Goal: Task Accomplishment & Management: Complete application form

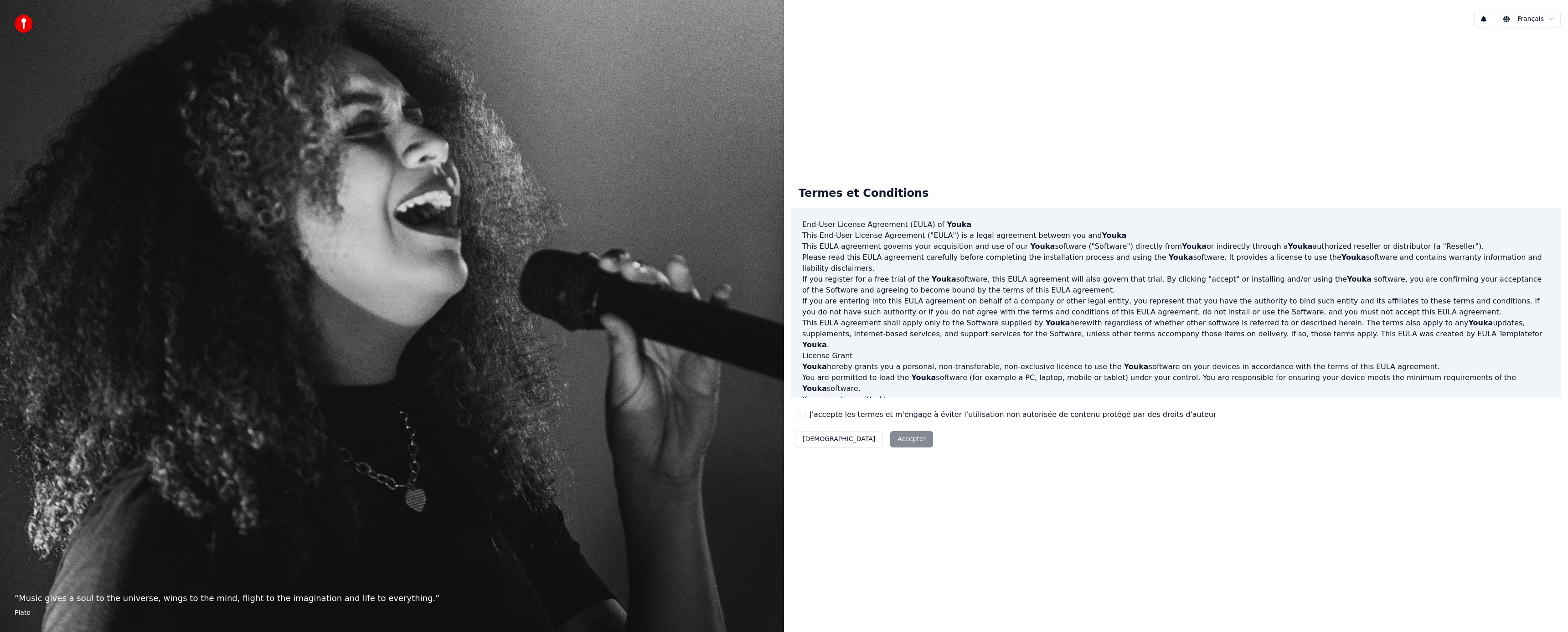
click at [801, 415] on button "J'accepte les termes et m'engage à éviter l'utilisation non autorisée de conten…" at bounding box center [802, 414] width 7 height 7
click at [890, 438] on button "Accepter" at bounding box center [911, 439] width 43 height 16
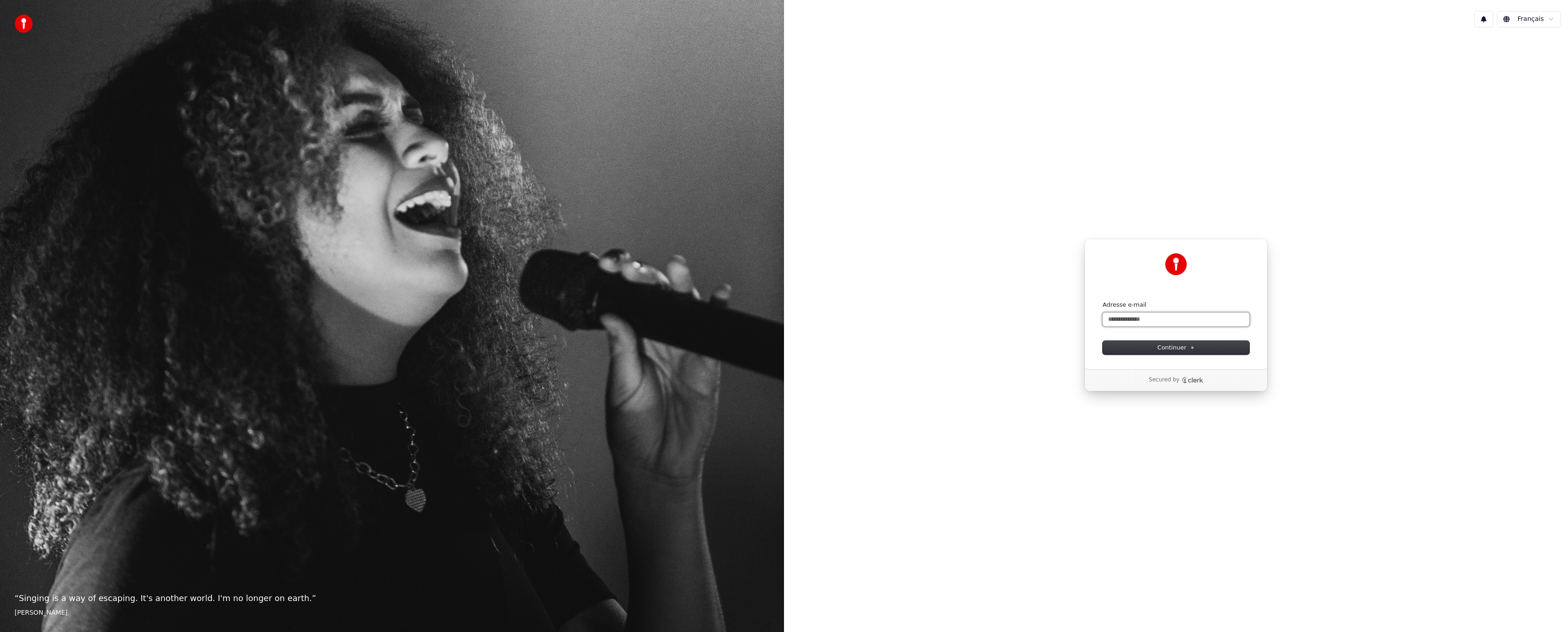
click at [1169, 313] on input "Adresse e-mail" at bounding box center [1175, 319] width 147 height 13
click at [1182, 353] on button "Continuer" at bounding box center [1175, 347] width 147 height 13
type input "**********"
click at [1110, 314] on div "Renvoyer le code (30)" at bounding box center [1175, 319] width 147 height 27
click at [1121, 318] on input "Enter verification code" at bounding box center [1176, 314] width 128 height 16
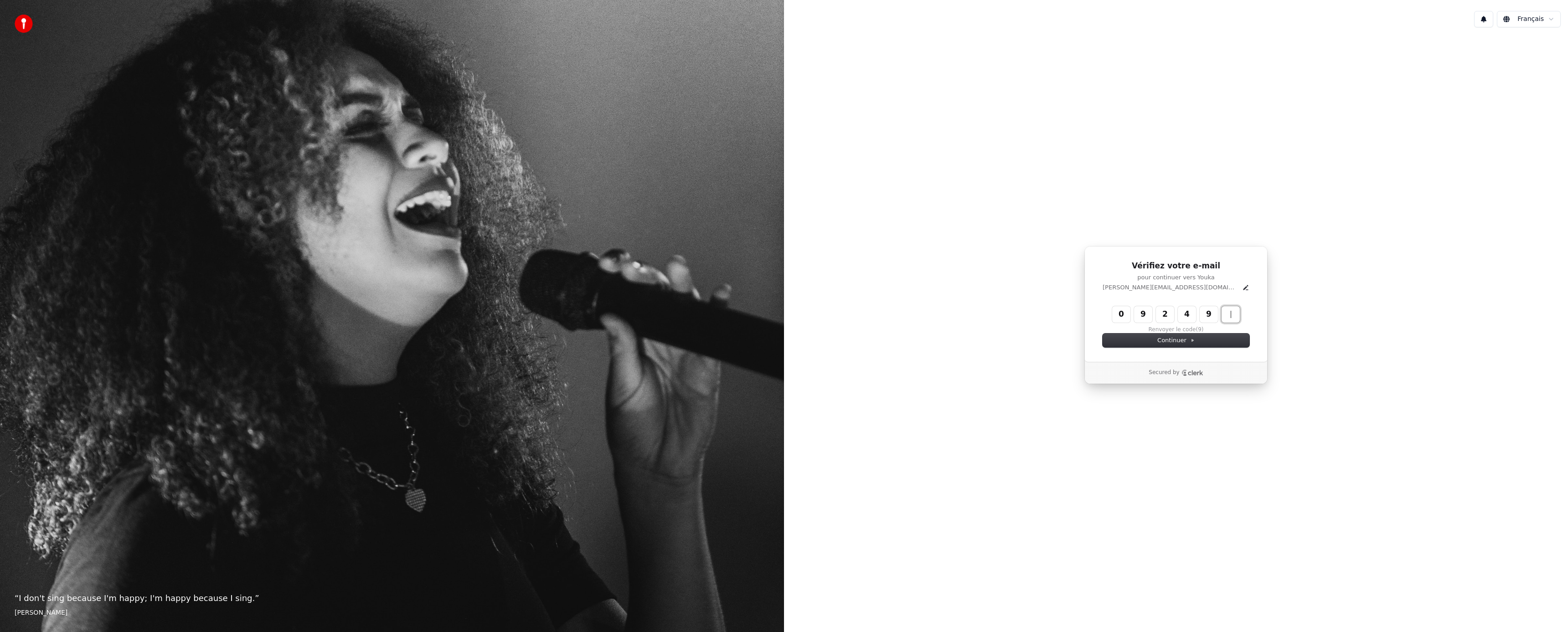
type input "******"
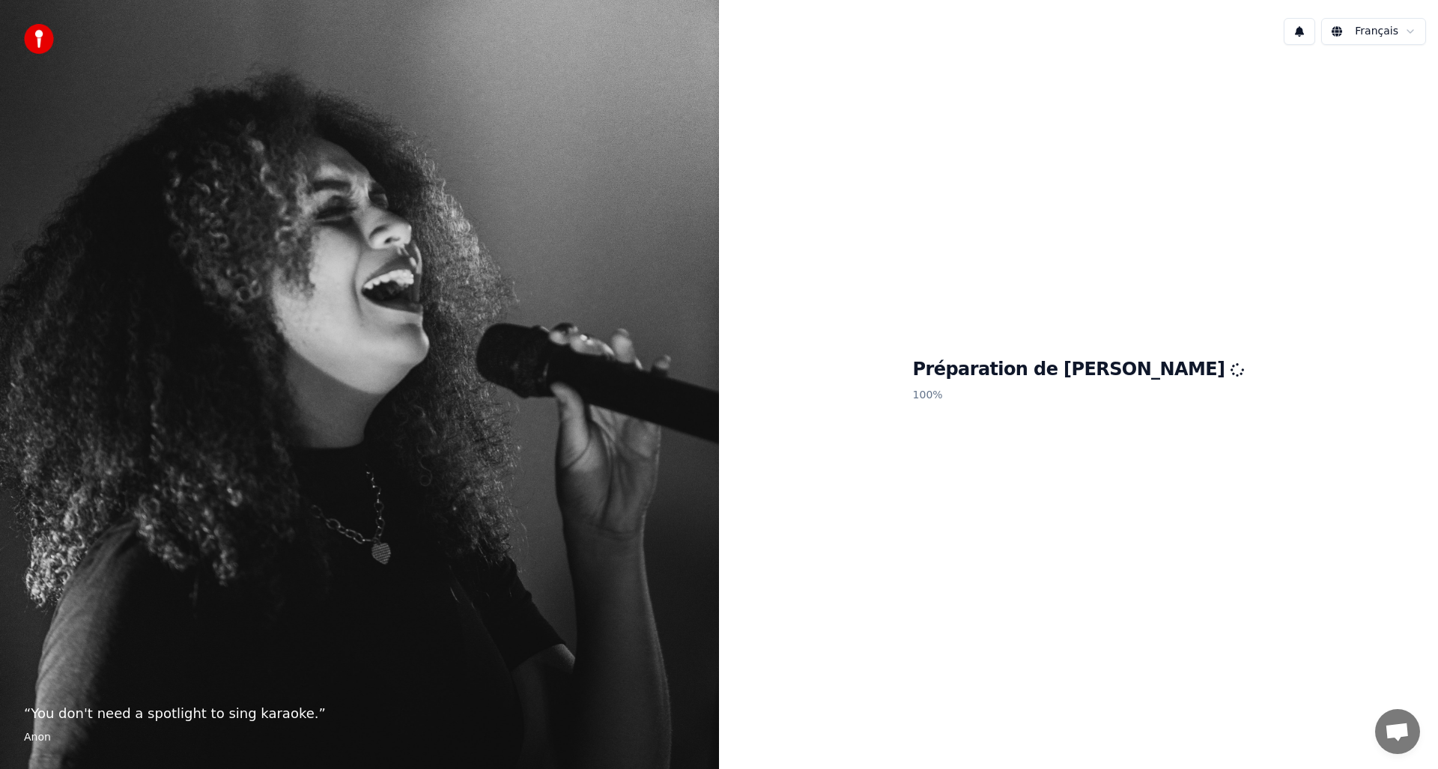
click at [1007, 392] on p "100 %" at bounding box center [1079, 395] width 332 height 27
click at [1009, 392] on p "100 %" at bounding box center [1079, 395] width 332 height 27
click at [1222, 404] on div "Préparation de Youka 100 %" at bounding box center [1078, 383] width 719 height 652
click at [1117, 427] on div "Préparation de Youka 100 %" at bounding box center [1078, 383] width 719 height 652
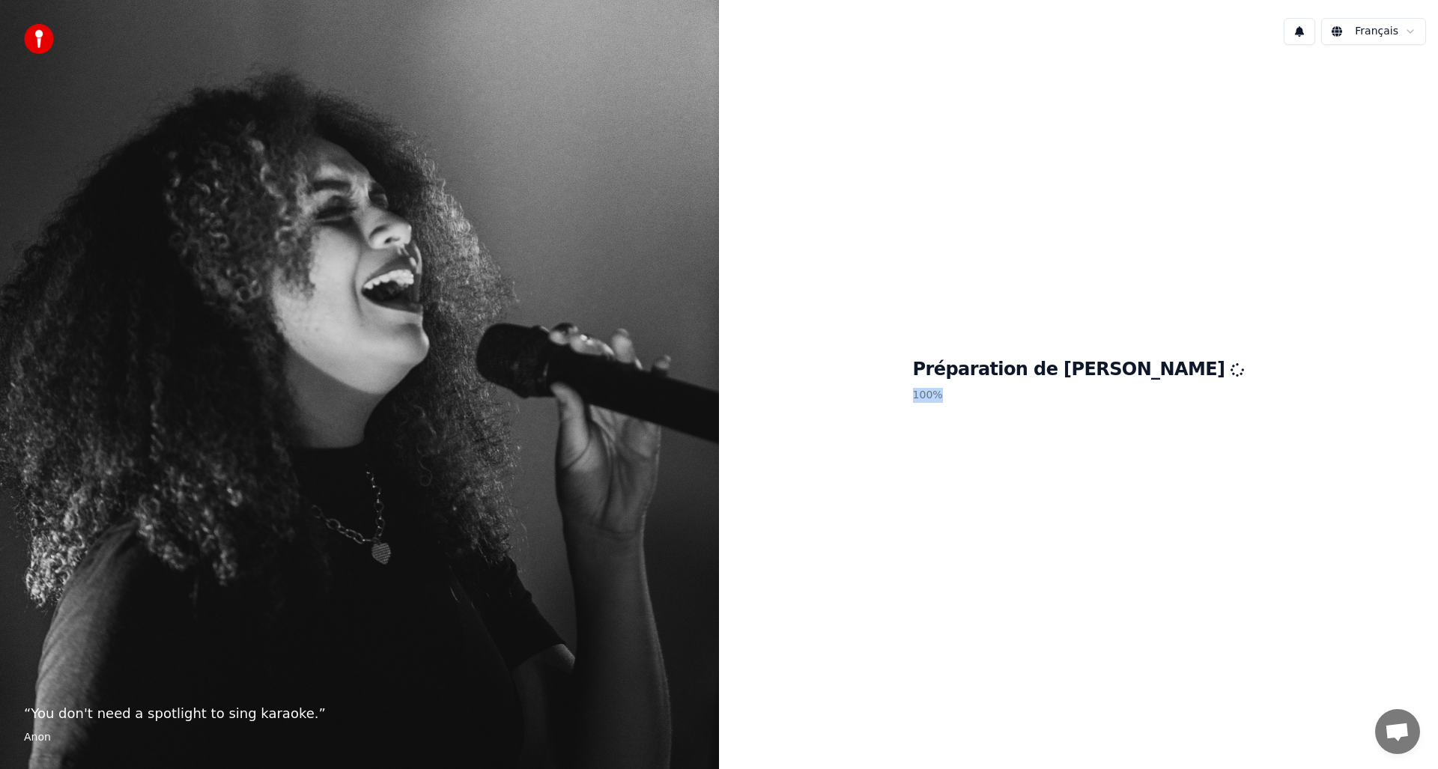
click at [1117, 427] on div "Préparation de Youka 100 %" at bounding box center [1078, 383] width 719 height 652
click at [1099, 502] on div "Préparation de Youka 100 %" at bounding box center [1078, 383] width 719 height 652
click at [1399, 728] on span "Ouvrir le chat" at bounding box center [1397, 733] width 25 height 21
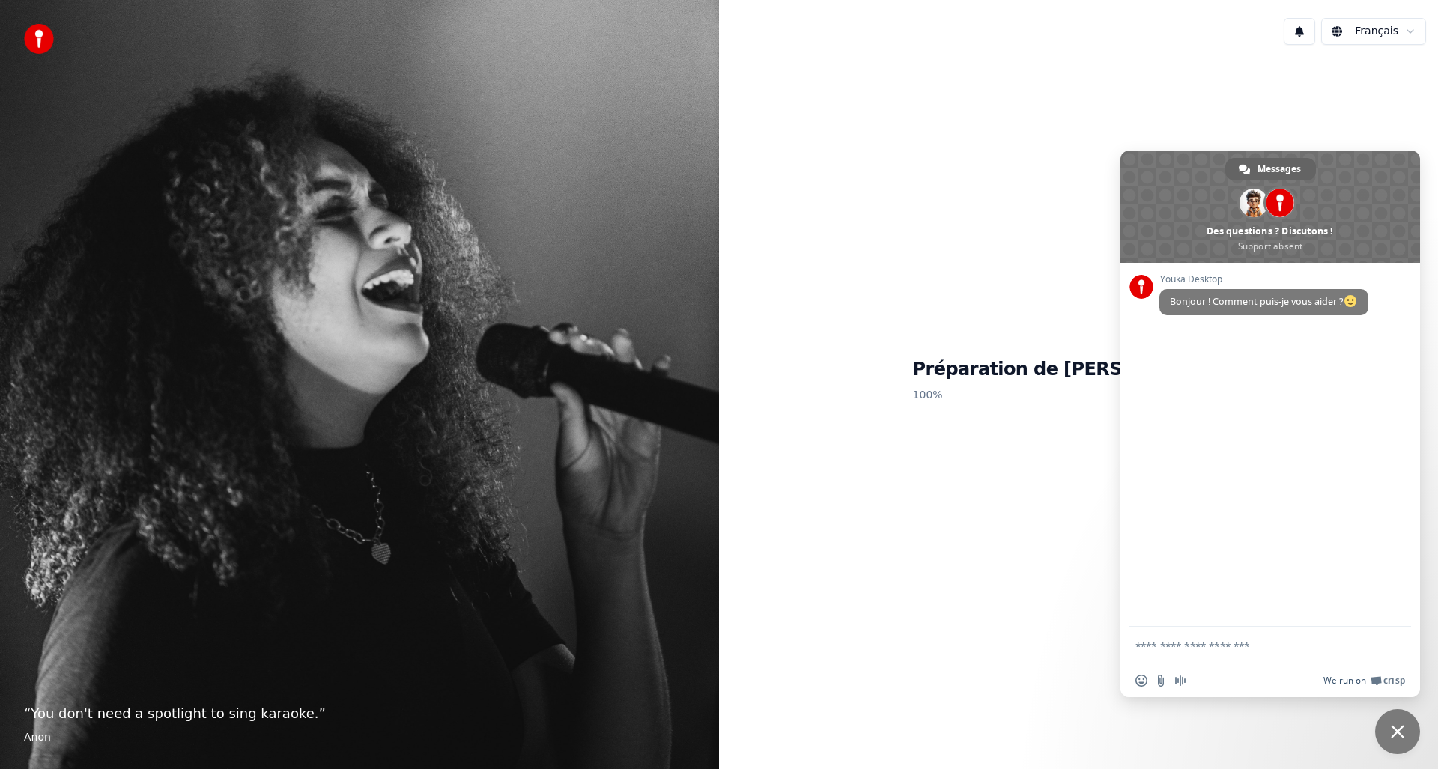
drag, startPoint x: 1399, startPoint y: 732, endPoint x: 1362, endPoint y: 693, distance: 53.5
click at [1400, 734] on span "Fermer le chat" at bounding box center [1397, 731] width 13 height 13
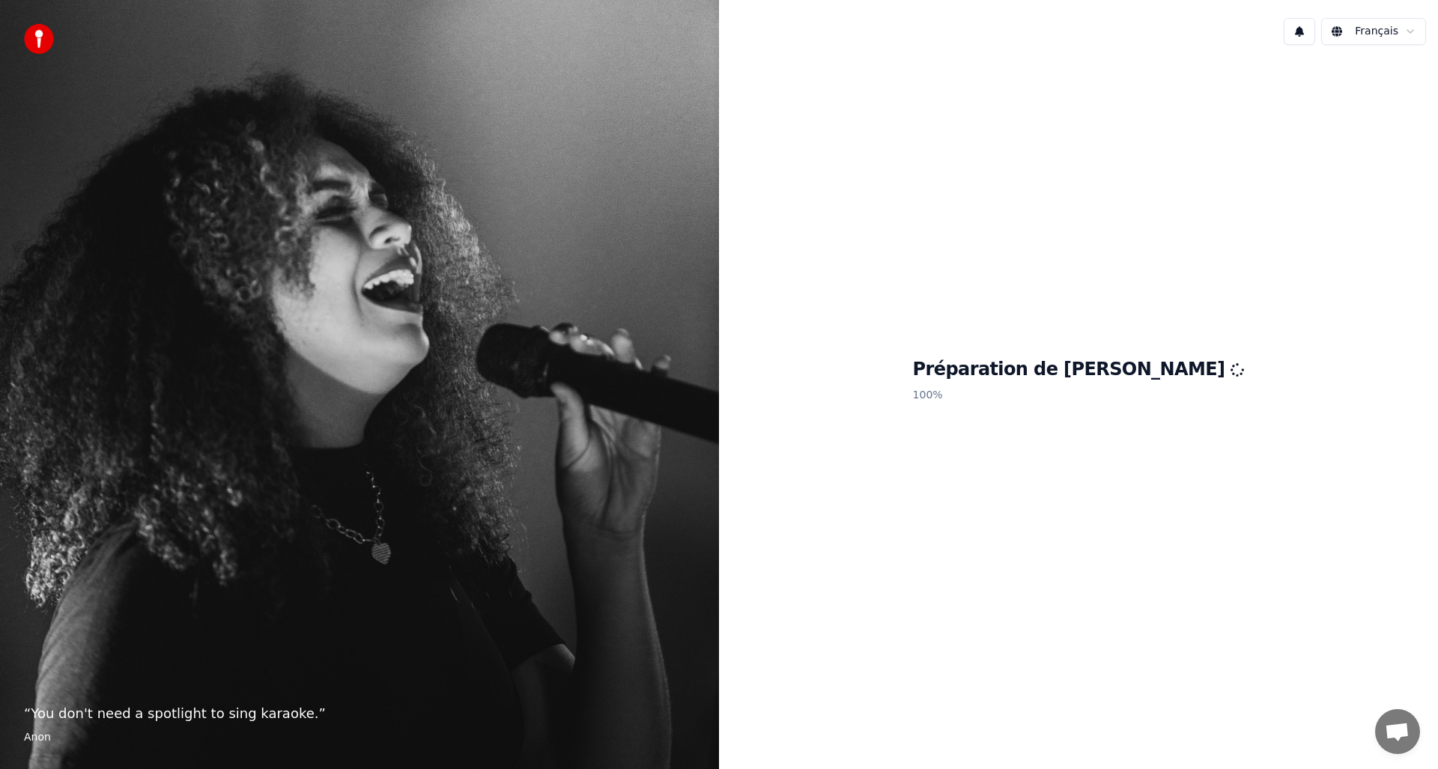
click at [1023, 446] on div "Préparation de Youka 100 %" at bounding box center [1078, 383] width 719 height 652
